Goal: Task Accomplishment & Management: Manage account settings

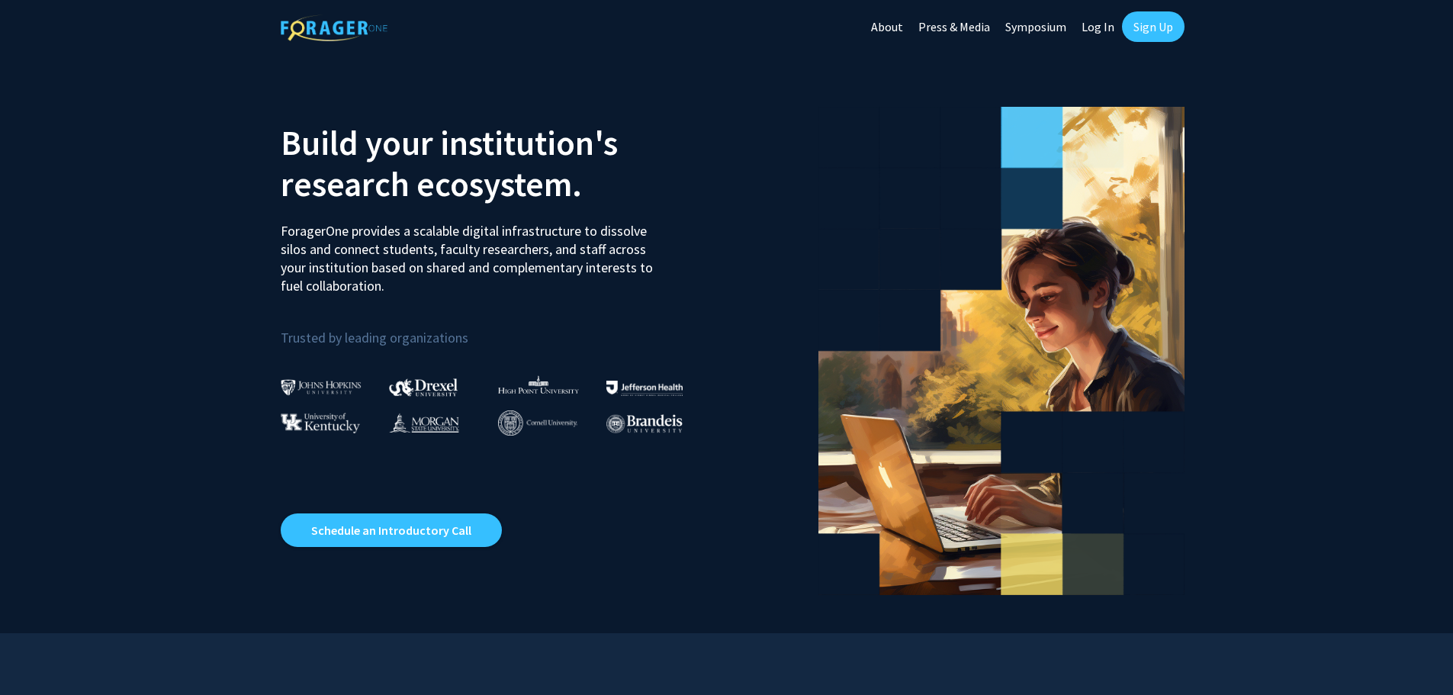
click at [1093, 29] on link "Log In" at bounding box center [1098, 26] width 48 height 53
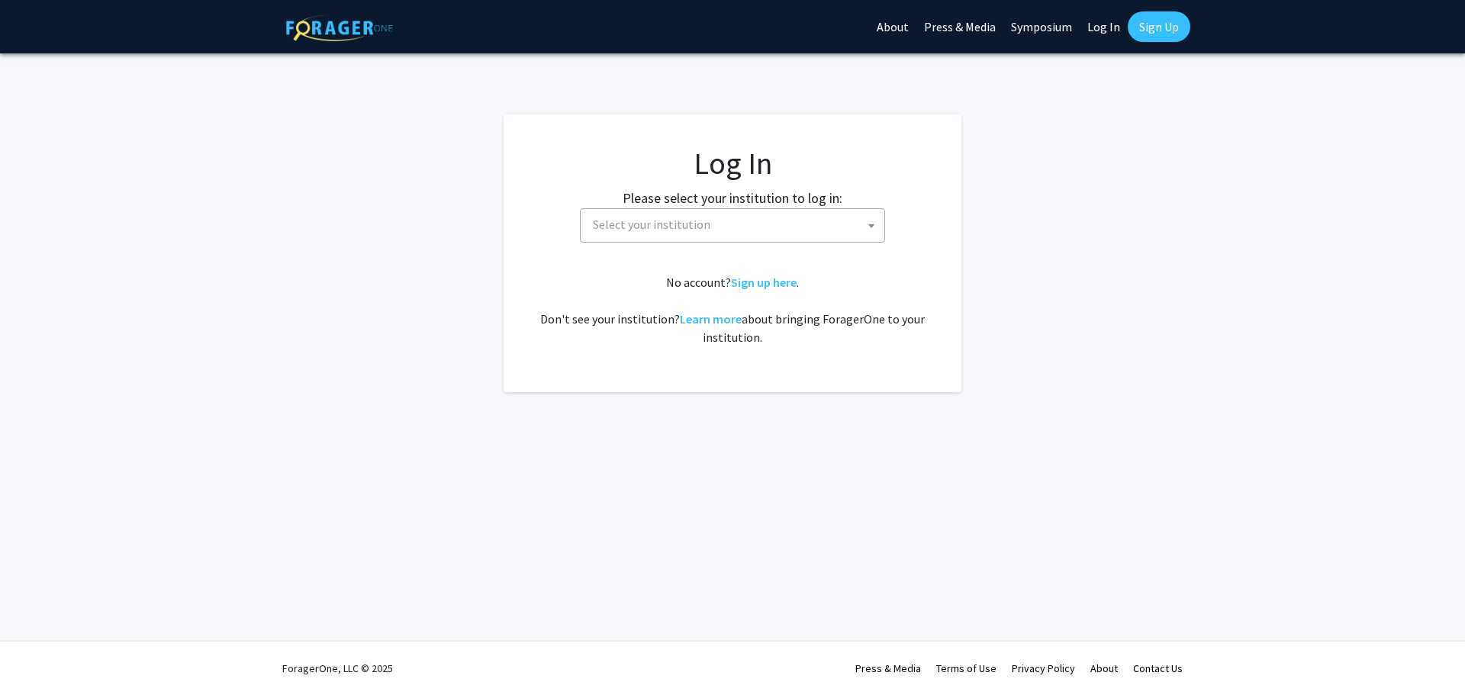
click at [674, 223] on span "Select your institution" at bounding box center [651, 224] width 117 height 15
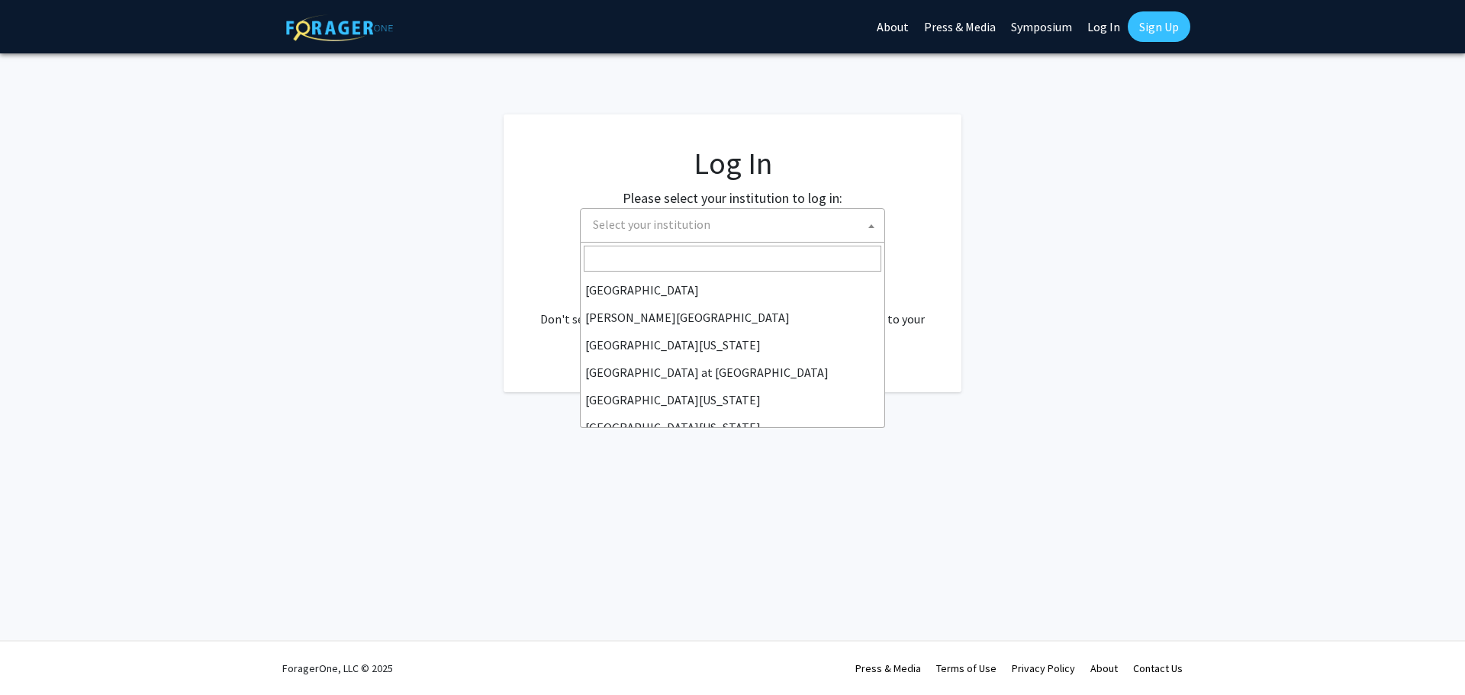
scroll to position [534, 0]
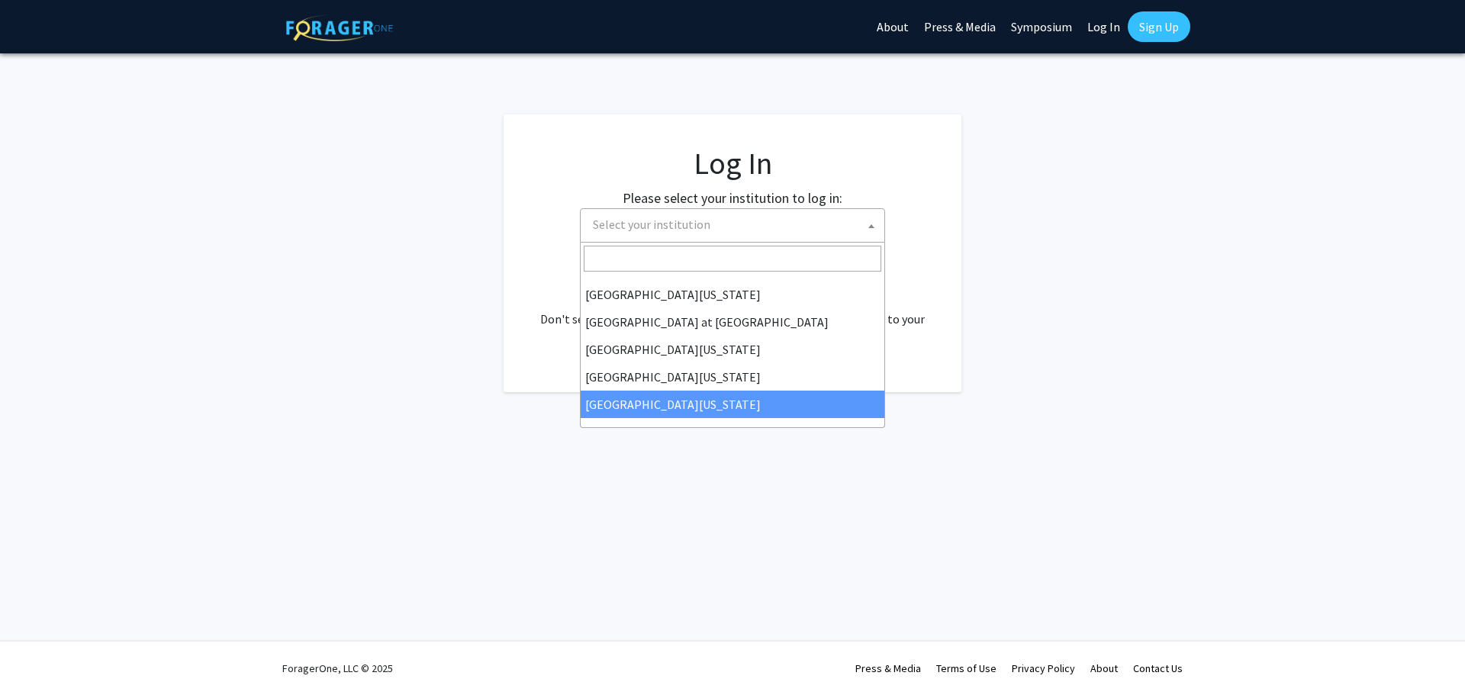
select select "33"
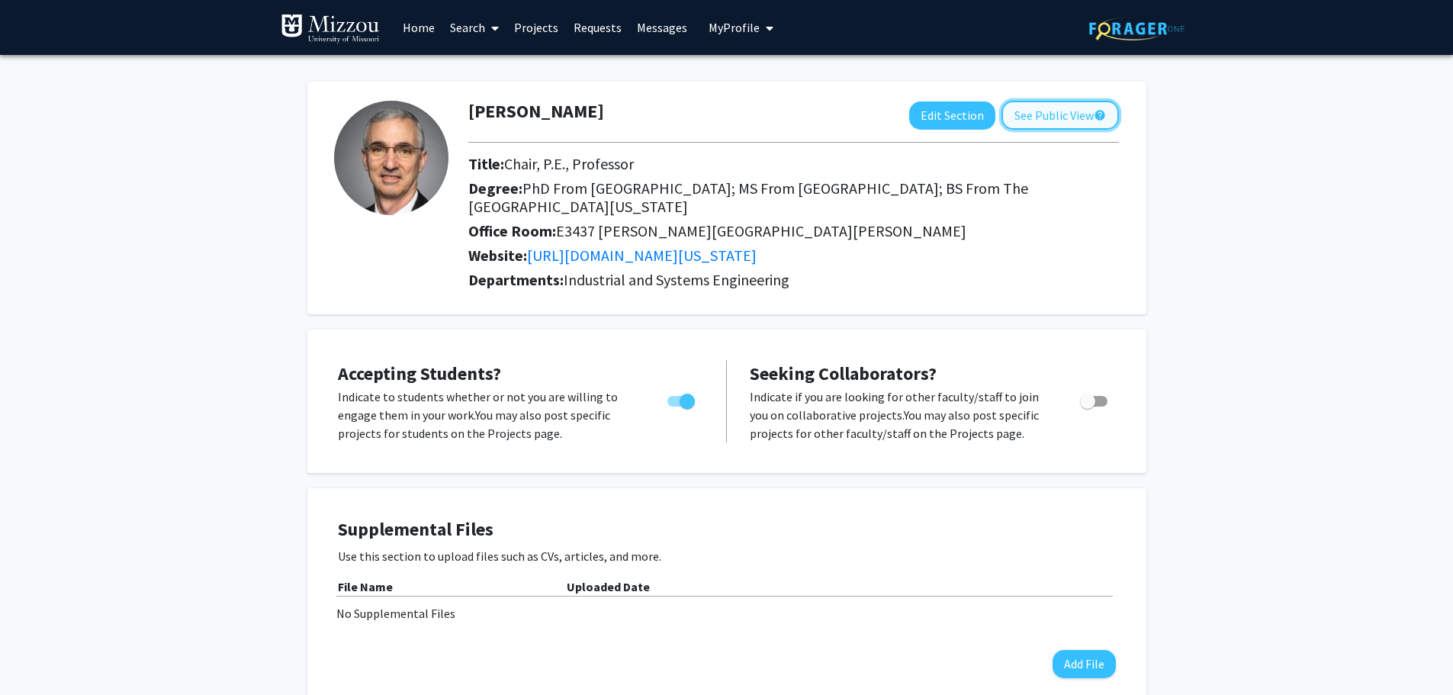
click at [1034, 124] on button "See Public View help" at bounding box center [1060, 115] width 117 height 29
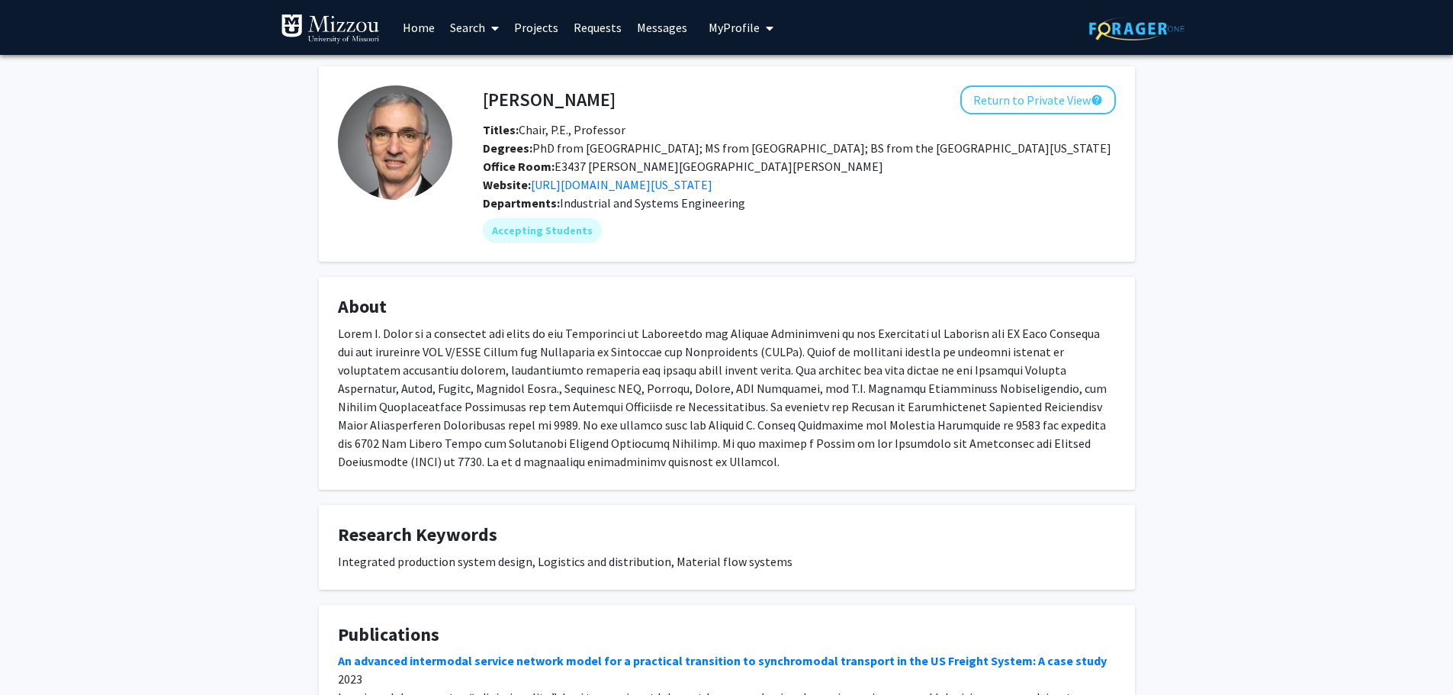
click at [760, 24] on span "My profile dropdown to access profile and logout" at bounding box center [767, 28] width 14 height 53
click at [742, 143] on link "Log Out" at bounding box center [787, 140] width 137 height 18
